Goal: Information Seeking & Learning: Check status

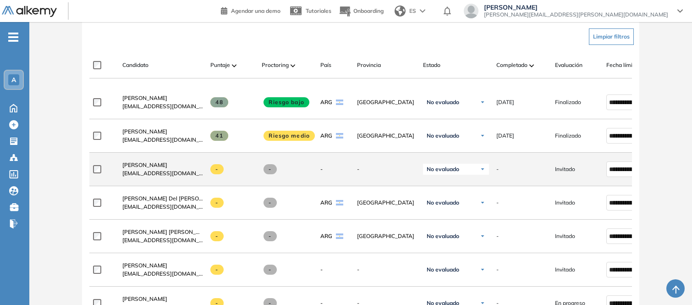
scroll to position [237, 0]
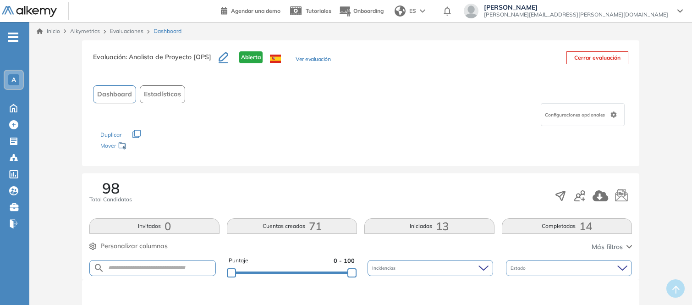
click at [558, 226] on button "Completadas 14" at bounding box center [567, 226] width 130 height 16
click at [401, 224] on button "Iniciadas 13" at bounding box center [429, 226] width 130 height 16
click at [294, 223] on button "Cuentas creadas 71" at bounding box center [292, 226] width 130 height 16
click at [544, 226] on button "Completadas 14" at bounding box center [567, 226] width 130 height 16
click at [160, 94] on span "Estadísticas" at bounding box center [162, 94] width 37 height 10
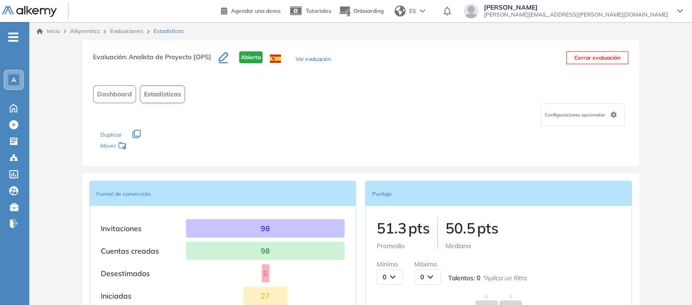
click at [102, 94] on span "Dashboard" at bounding box center [114, 94] width 35 height 10
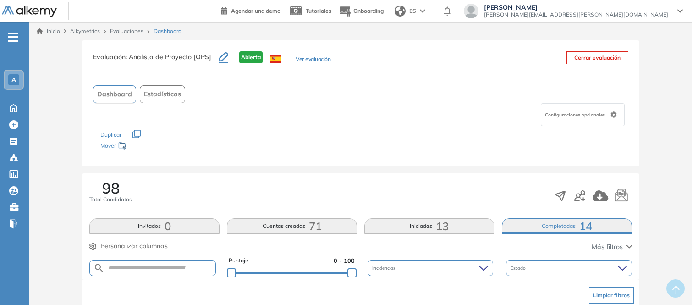
click at [540, 230] on button "Completadas 14" at bounding box center [567, 226] width 130 height 16
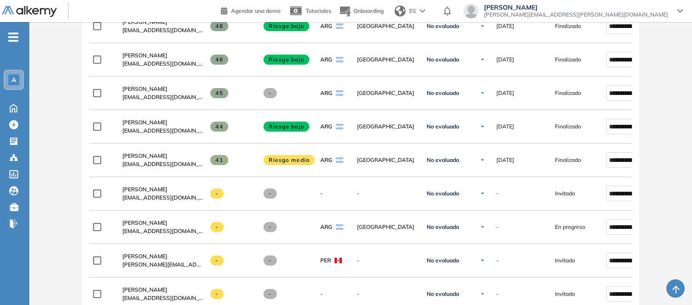
scroll to position [42, 0]
